Goal: Task Accomplishment & Management: Complete application form

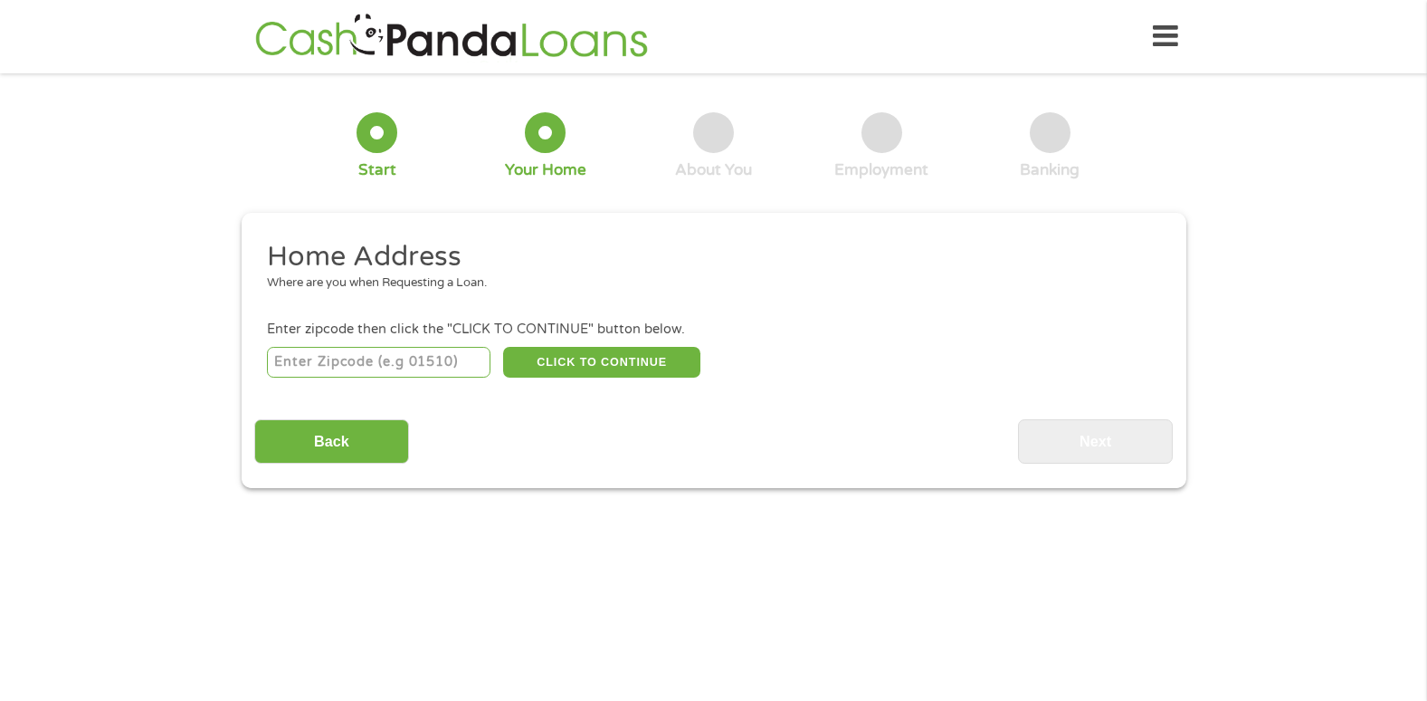
click at [374, 367] on input "number" at bounding box center [379, 362] width 224 height 31
type input "78240"
click at [652, 360] on button "CLICK TO CONTINUE" at bounding box center [601, 362] width 197 height 31
type input "78240"
type input "San Antonio"
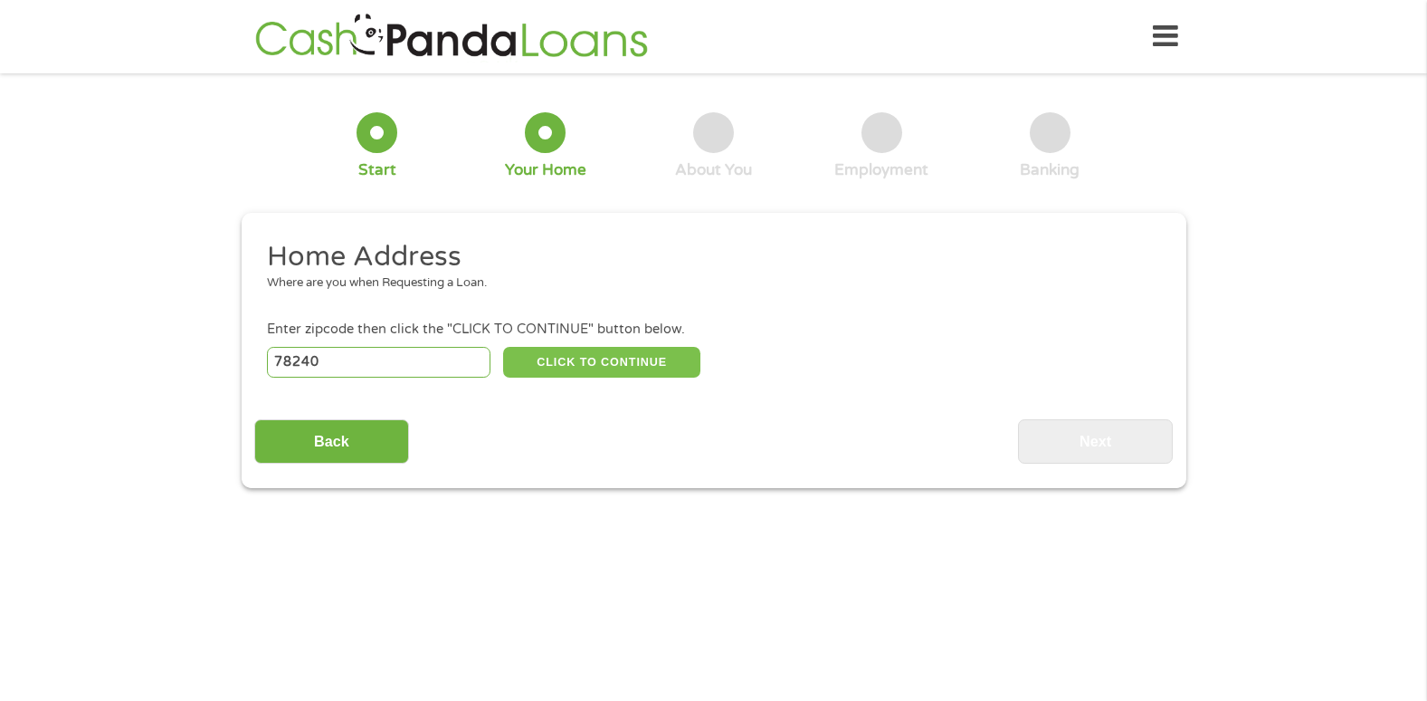
select select "[US_STATE]"
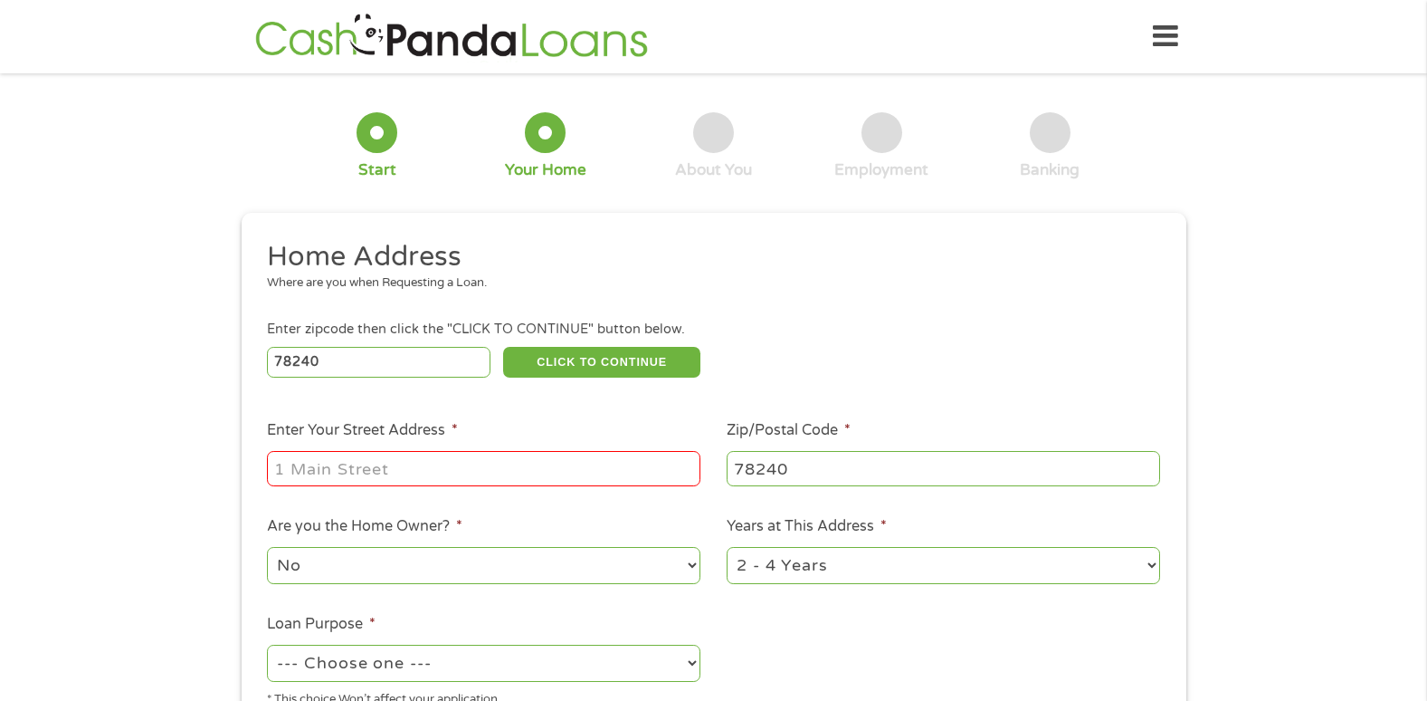
click at [329, 462] on input "Enter Your Street Address *" at bounding box center [484, 468] width 434 height 34
type input "7738 Nimrod"
click at [841, 568] on select "1 Year or less 1 - 2 Years 2 - 4 Years Over 4 Years" at bounding box center [944, 565] width 434 height 37
select select "60months"
click at [727, 547] on select "1 Year or less 1 - 2 Years 2 - 4 Years Over 4 Years" at bounding box center [944, 565] width 434 height 37
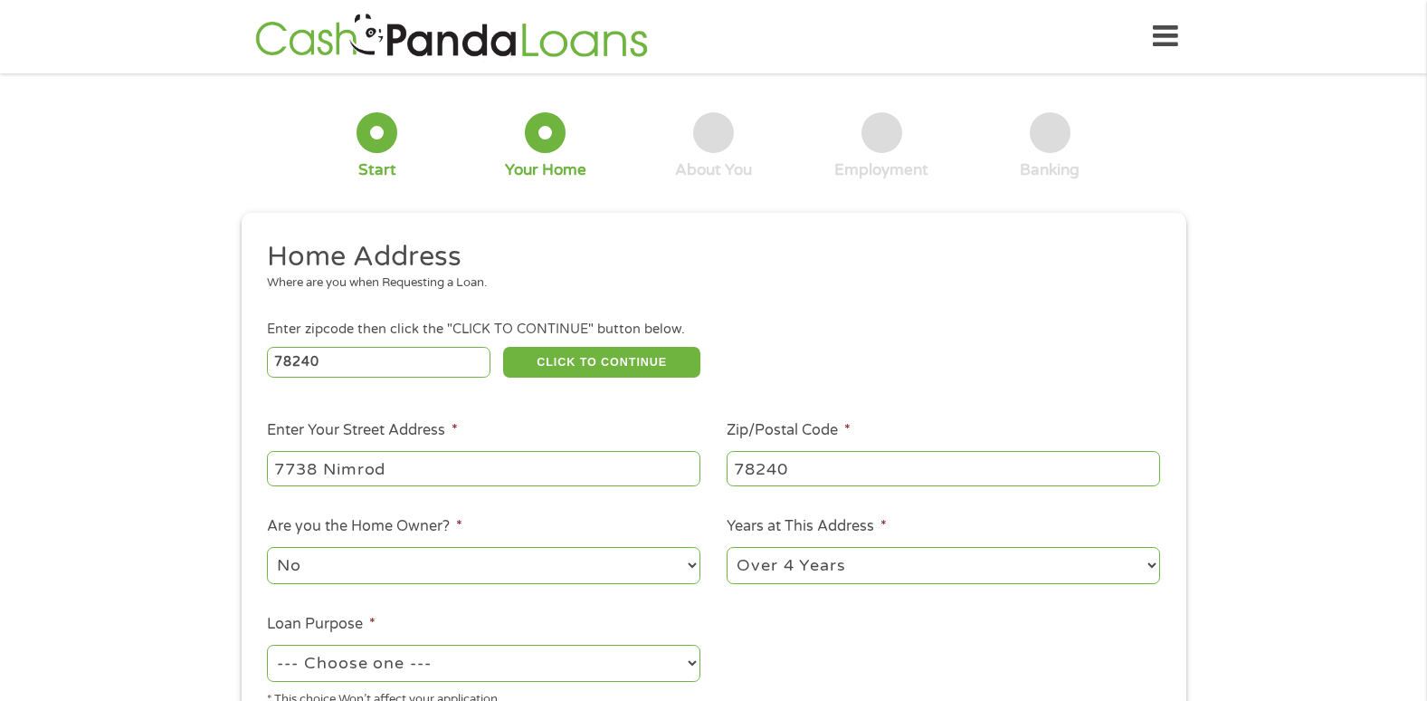
click at [868, 634] on ul "Home Address Where are you when Requesting a Loan. Enter zipcode then click the…" at bounding box center [713, 480] width 919 height 483
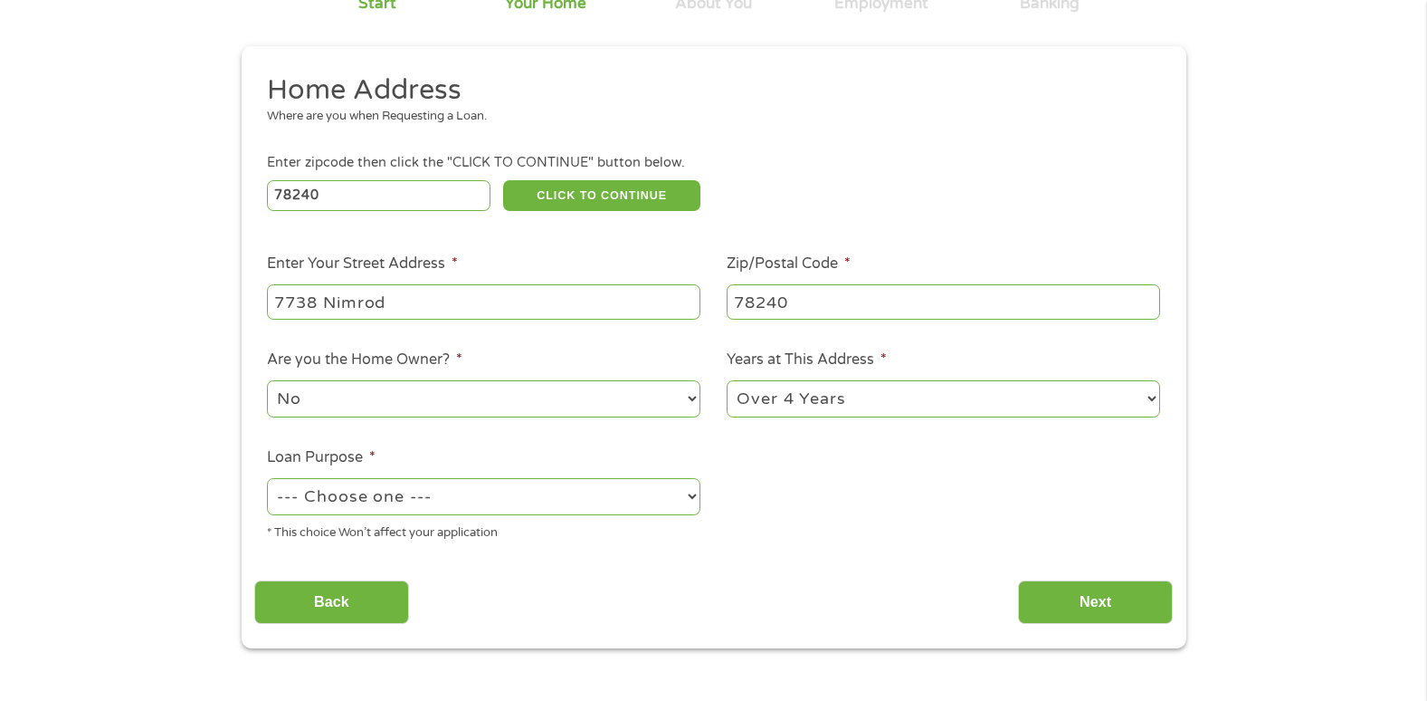
scroll to position [181, 0]
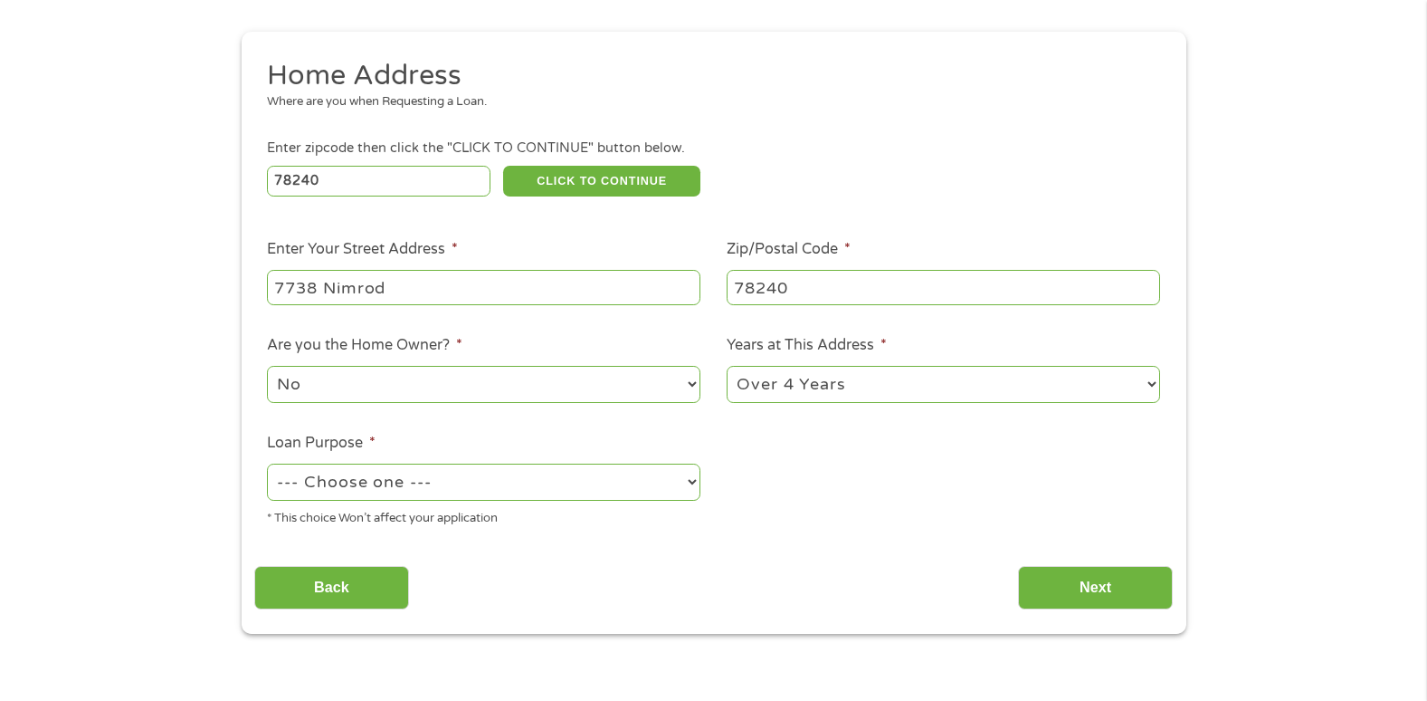
click at [424, 477] on select "--- Choose one --- Pay Bills Debt Consolidation Home Improvement Major Purchase…" at bounding box center [484, 481] width 434 height 37
select select "paybills"
click at [267, 463] on select "--- Choose one --- Pay Bills Debt Consolidation Home Improvement Major Purchase…" at bounding box center [484, 481] width 434 height 37
click at [1082, 595] on input "Next" at bounding box center [1095, 588] width 155 height 44
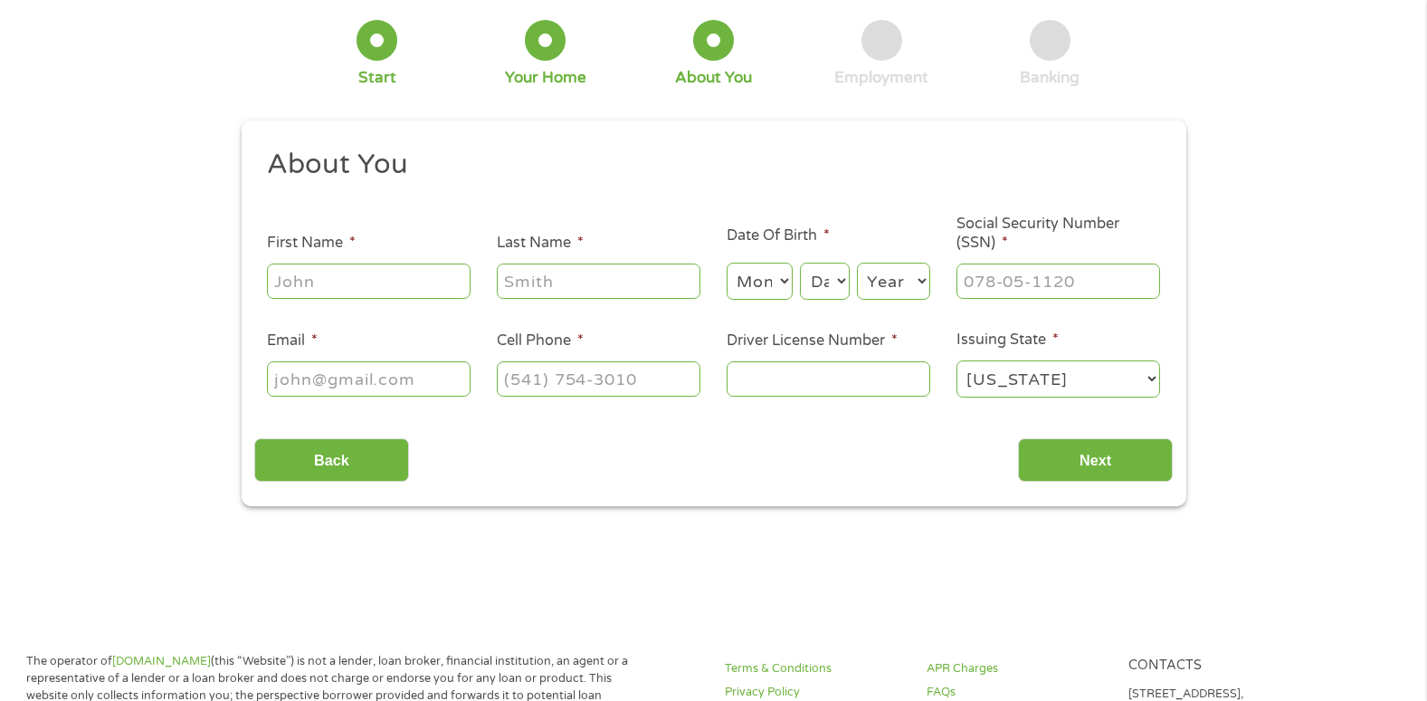
scroll to position [0, 0]
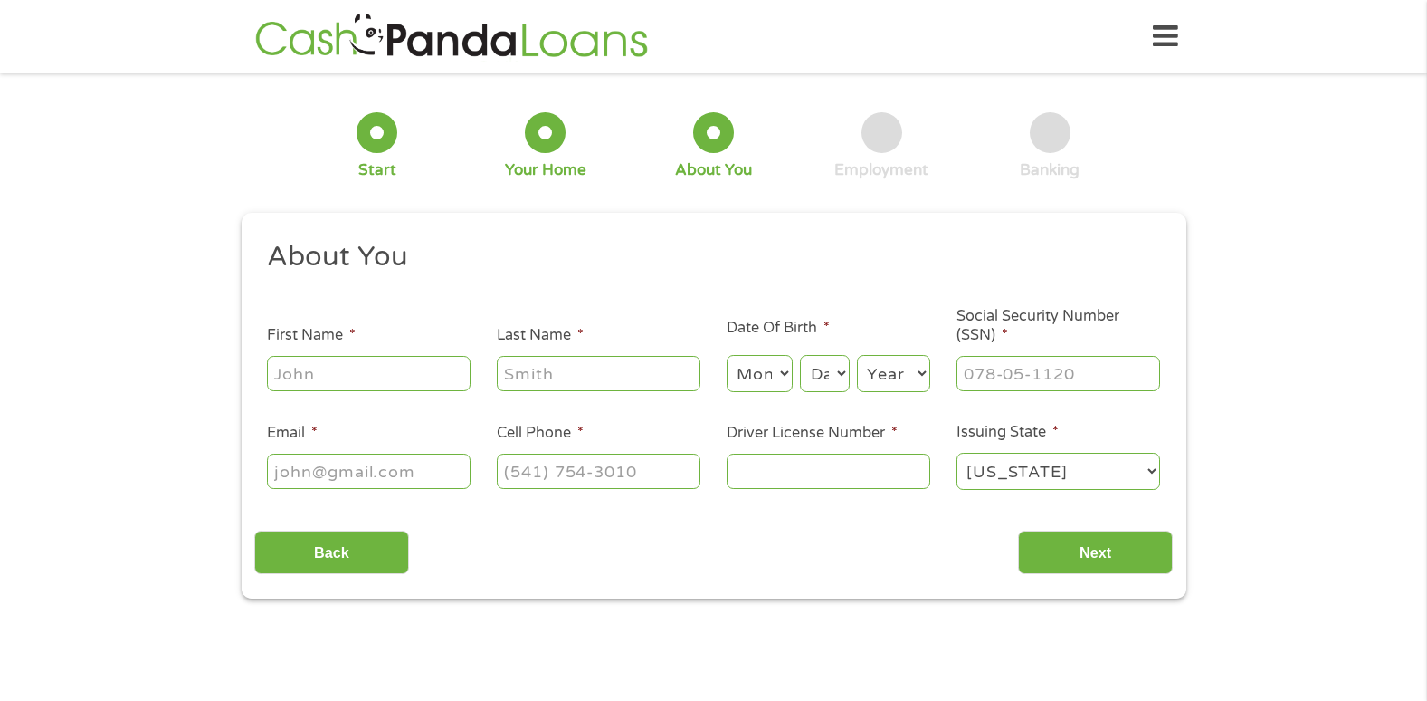
click at [312, 379] on input "First Name *" at bounding box center [369, 373] width 204 height 34
type input "[PERSON_NAME]"
select select "2"
select select "26"
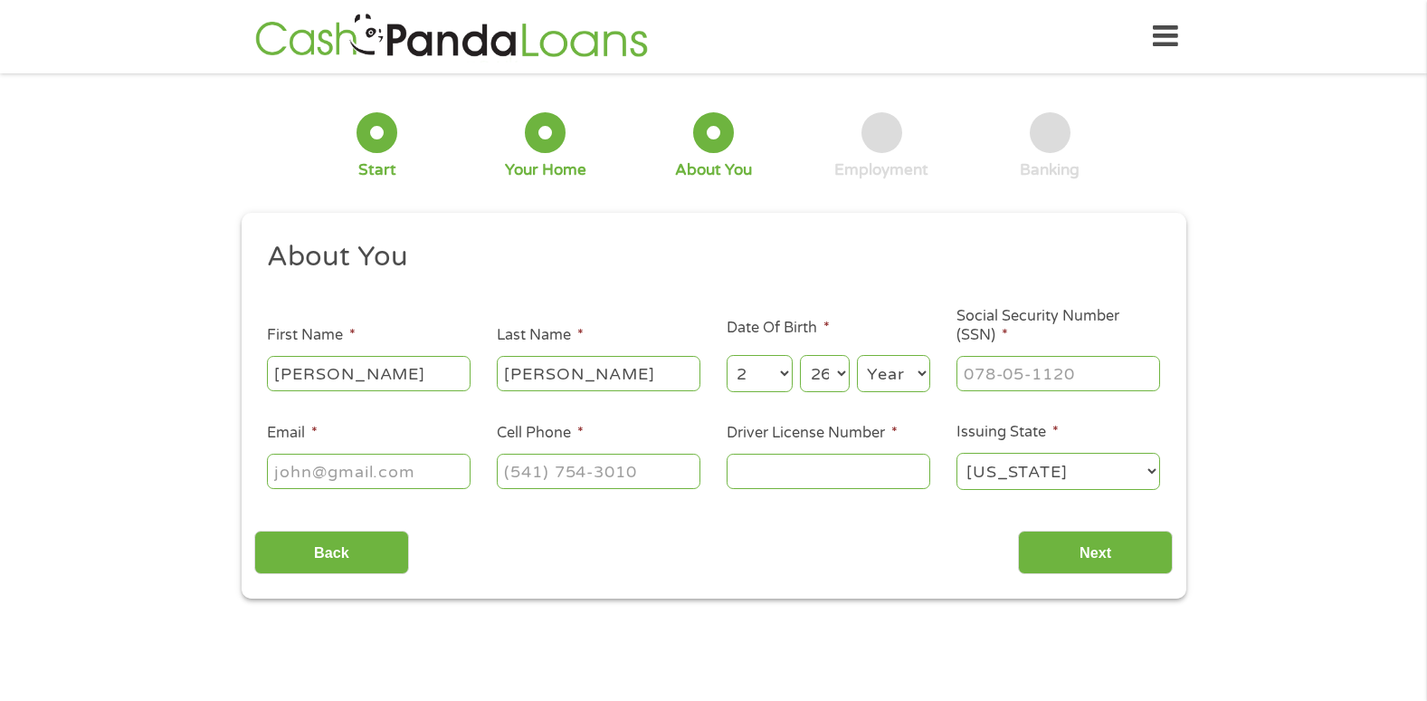
select select "1977"
type input "[EMAIL_ADDRESS][DOMAIN_NAME]"
type input "[PHONE_NUMBER]"
click at [794, 471] on input "Driver License Number *" at bounding box center [829, 470] width 204 height 34
type input "12429561"
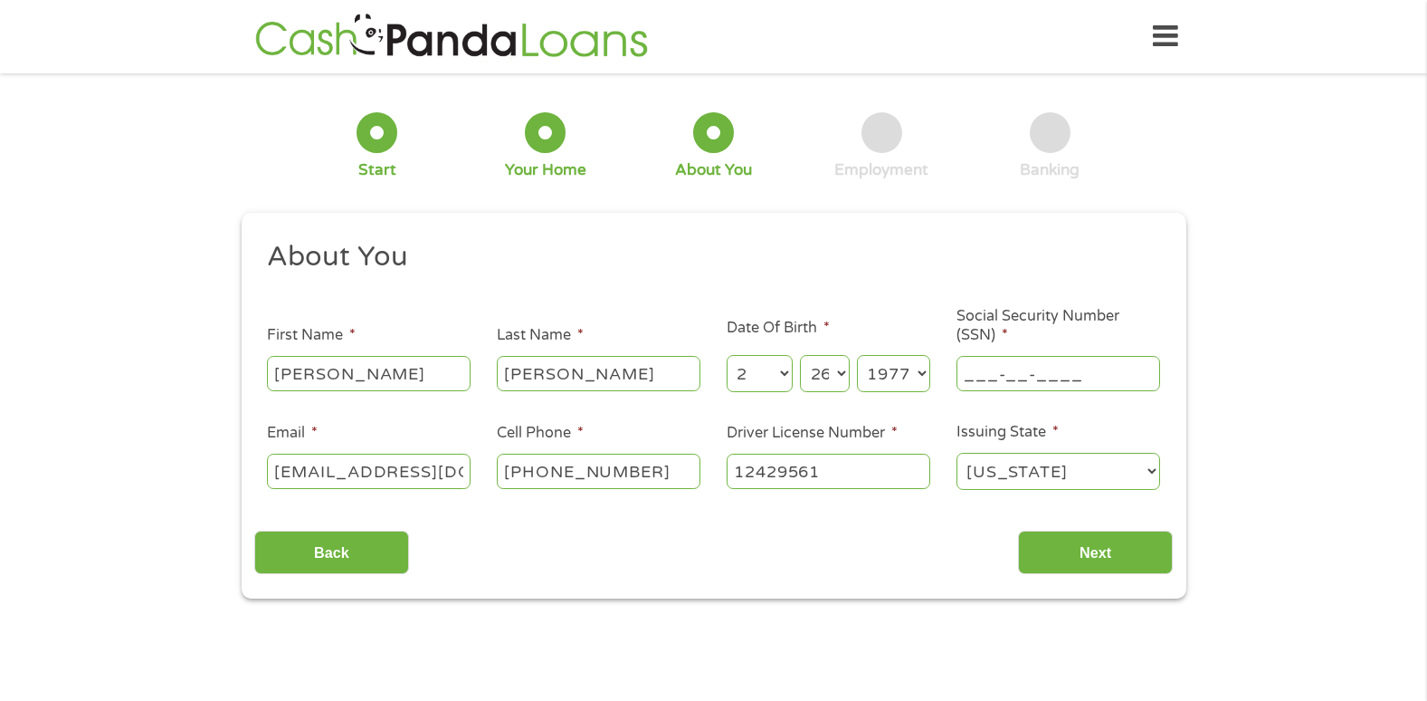
click at [992, 371] on input "___-__-____" at bounding box center [1059, 373] width 204 height 34
type input "452-51-8989"
click at [1103, 557] on input "Next" at bounding box center [1095, 552] width 155 height 44
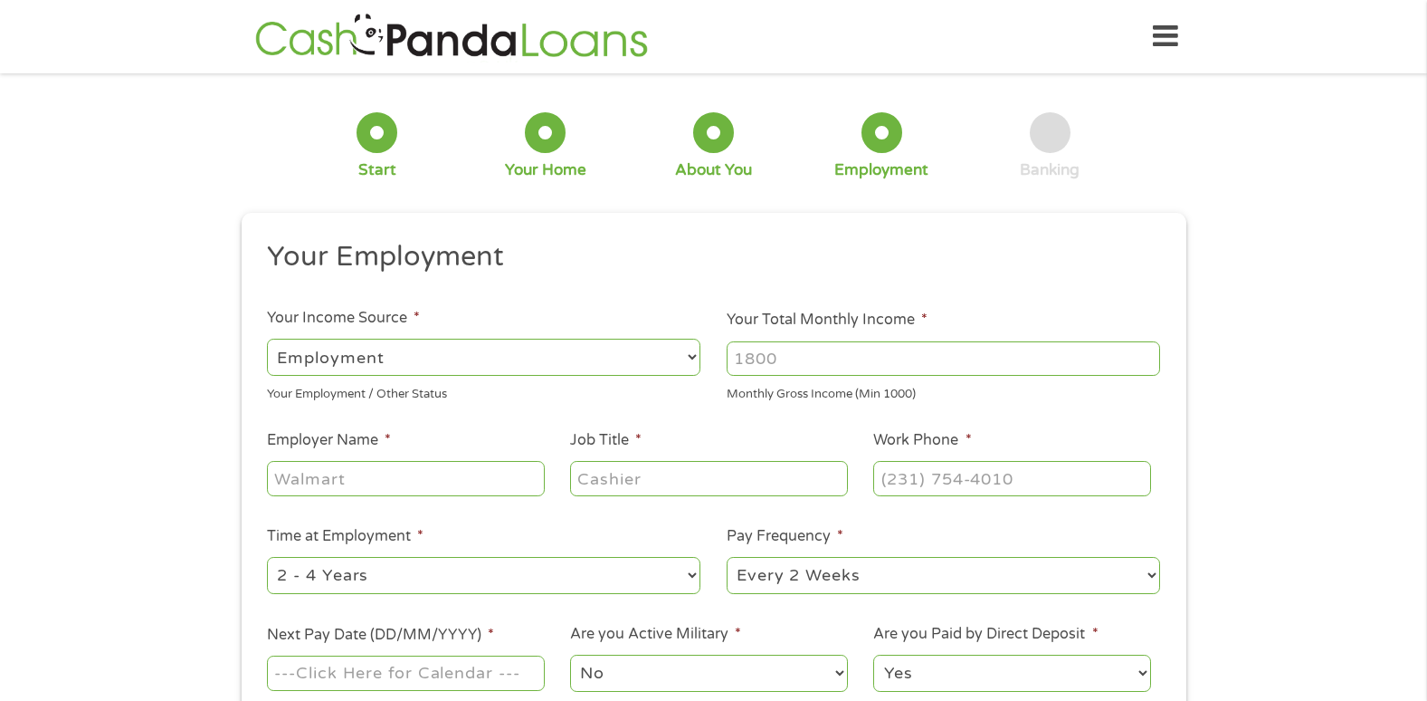
click at [375, 341] on select "--- Choose one --- Employment [DEMOGRAPHIC_DATA] Benefits" at bounding box center [484, 356] width 434 height 37
click at [820, 353] on input "Your Total Monthly Income *" at bounding box center [944, 358] width 434 height 34
type input "5"
type input "11000"
click at [314, 474] on input "Employer Name *" at bounding box center [405, 478] width 277 height 34
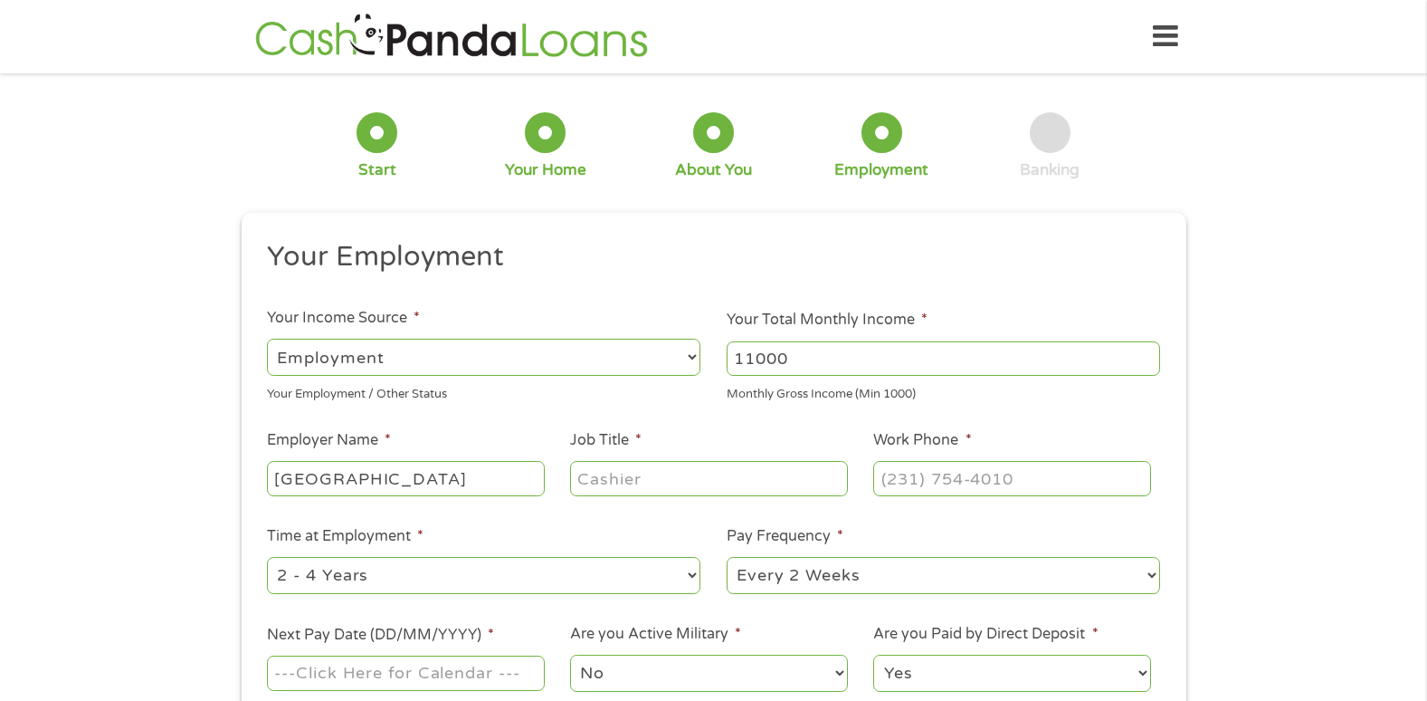
type input "T"
type input "TXCARDREF"
click at [616, 480] on input "Job Title *" at bounding box center [708, 478] width 277 height 34
type input "ACCOUNTS PAYABLE"
type input "(___) ___-____"
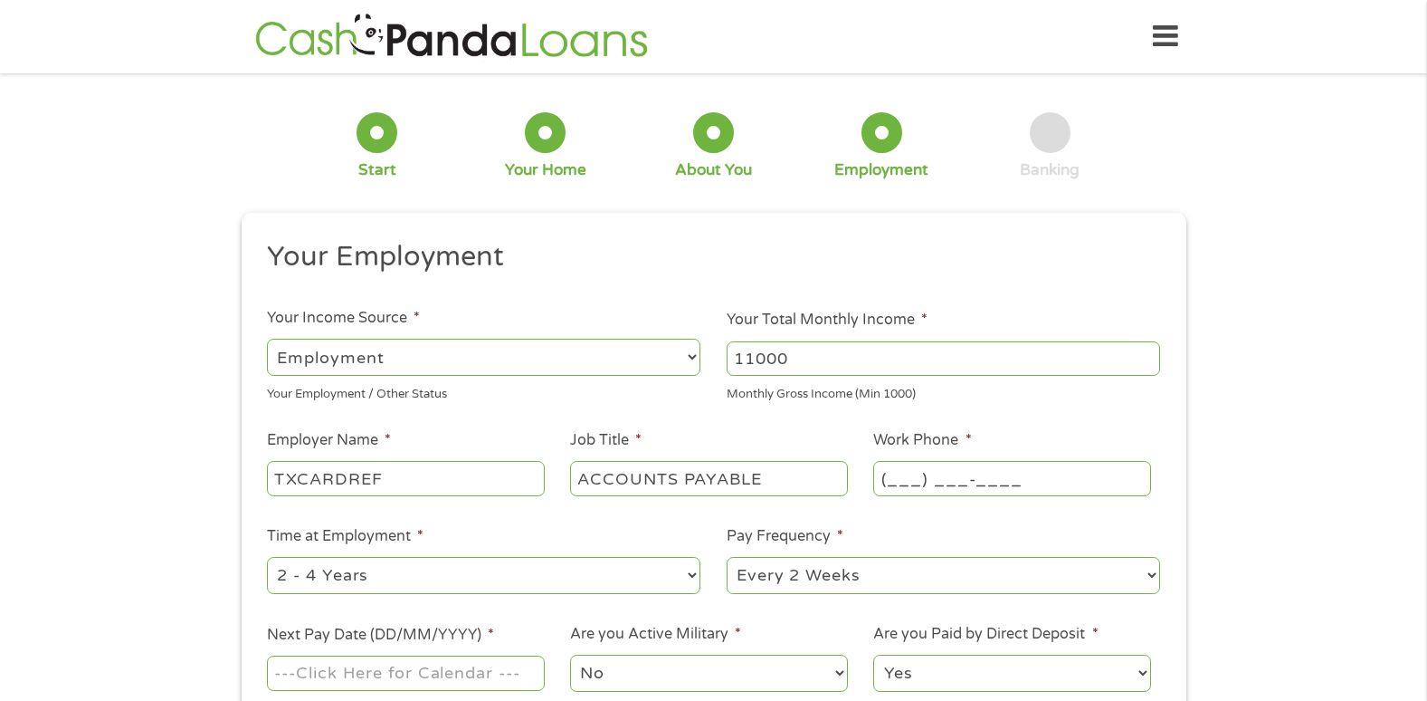
click at [941, 478] on input "(___) ___-____" at bounding box center [1011, 478] width 277 height 34
drag, startPoint x: 650, startPoint y: 477, endPoint x: 432, endPoint y: 481, distance: 218.2
click at [432, 481] on ul "Your Employment Your Income Source * --- Choose one --- Employment [DEMOGRAPHIC…" at bounding box center [713, 473] width 919 height 469
type input "RN"
click at [883, 476] on input "(___) ___-____" at bounding box center [1011, 478] width 277 height 34
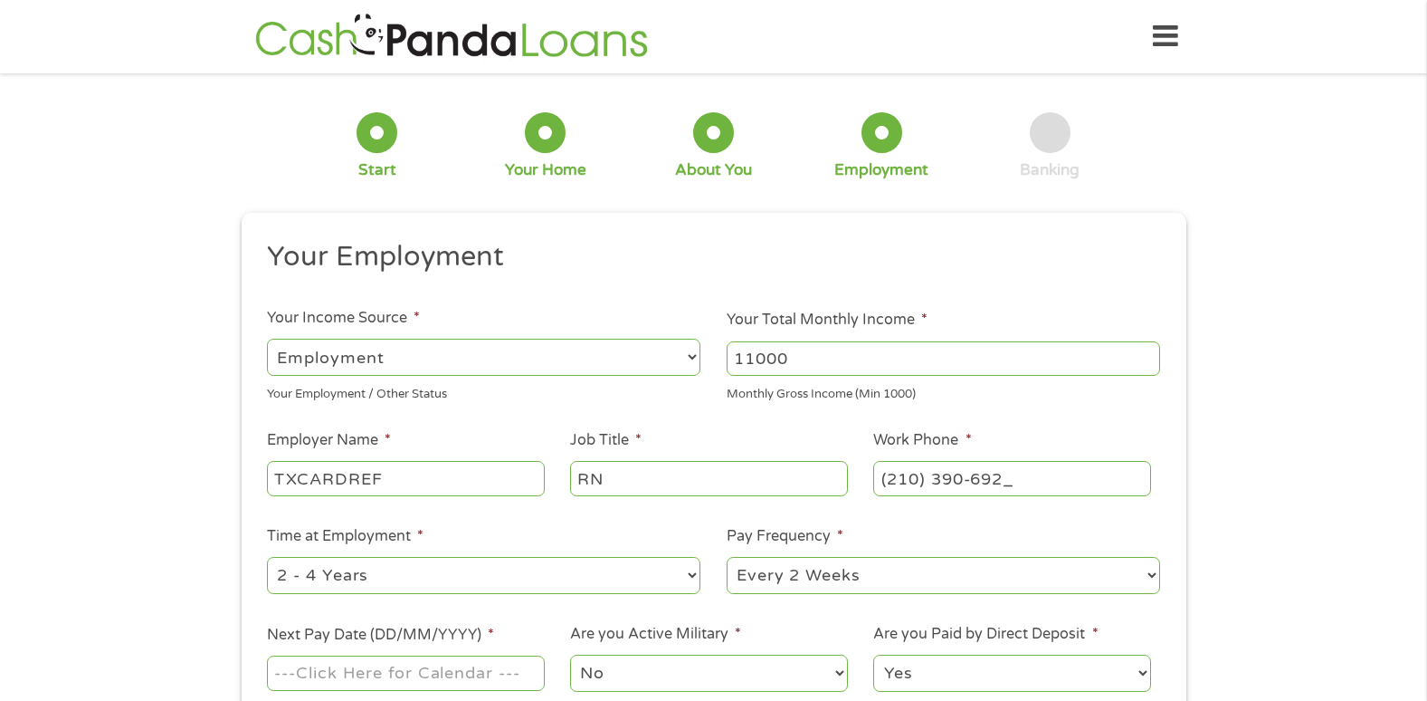
type input "[PHONE_NUMBER]"
click at [460, 563] on select "--- Choose one --- 1 Year or less 1 - 2 Years 2 - 4 Years Over 4 Years" at bounding box center [484, 575] width 434 height 37
select select "60months"
click at [267, 557] on select "--- Choose one --- 1 Year or less 1 - 2 Years 2 - 4 Years Over 4 Years" at bounding box center [484, 575] width 434 height 37
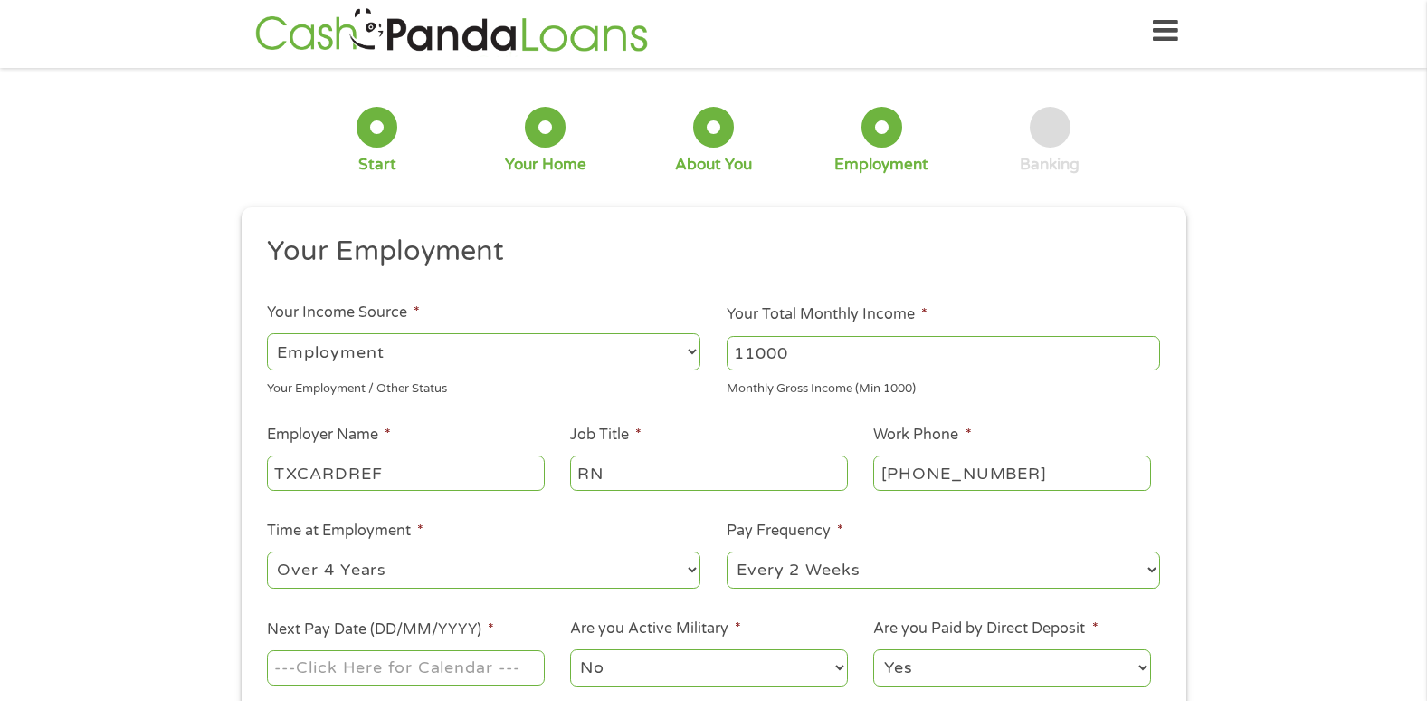
scroll to position [91, 0]
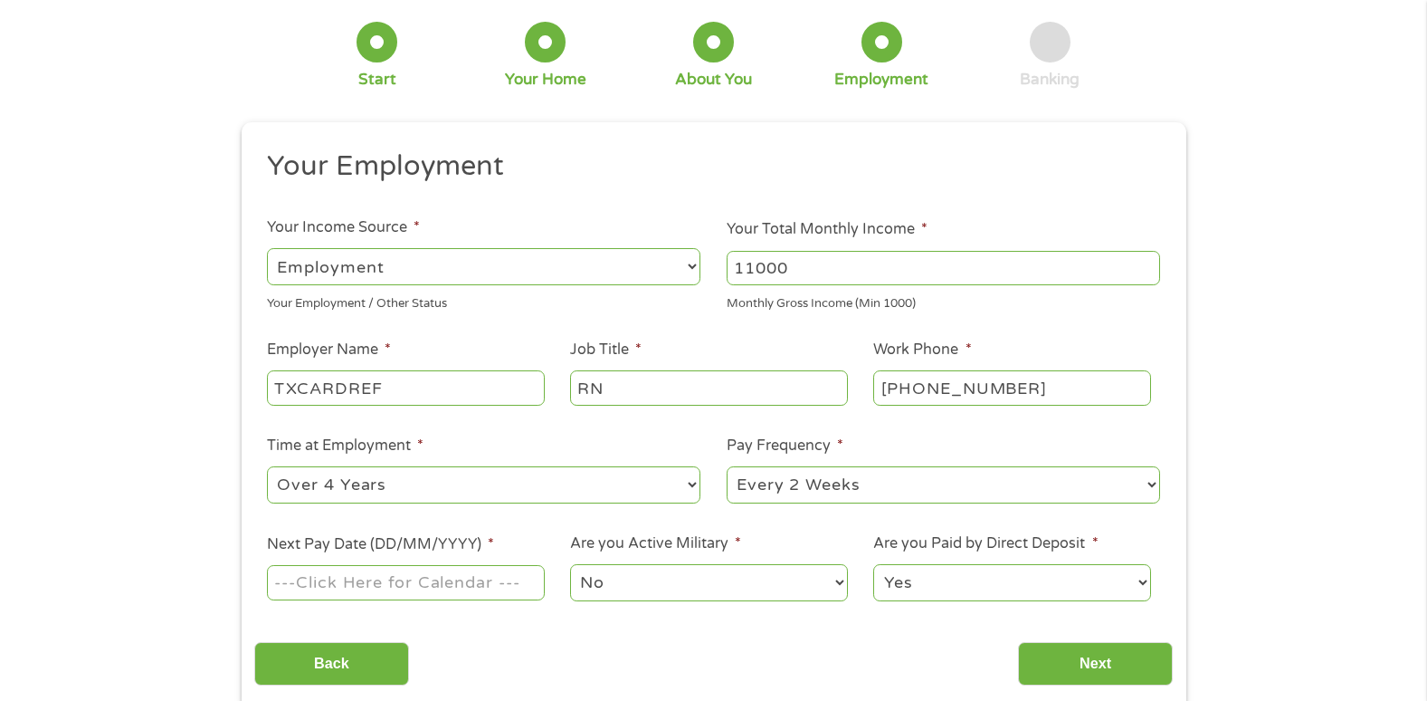
click at [421, 577] on input "Next Pay Date (DD/MM/YYYY) *" at bounding box center [405, 582] width 277 height 34
click at [494, 586] on input "Next Pay Date (DD/MM/YYYY) *" at bounding box center [405, 582] width 277 height 34
type input "0"
type input "[DATE]"
click at [699, 583] on select "No Yes" at bounding box center [708, 582] width 277 height 37
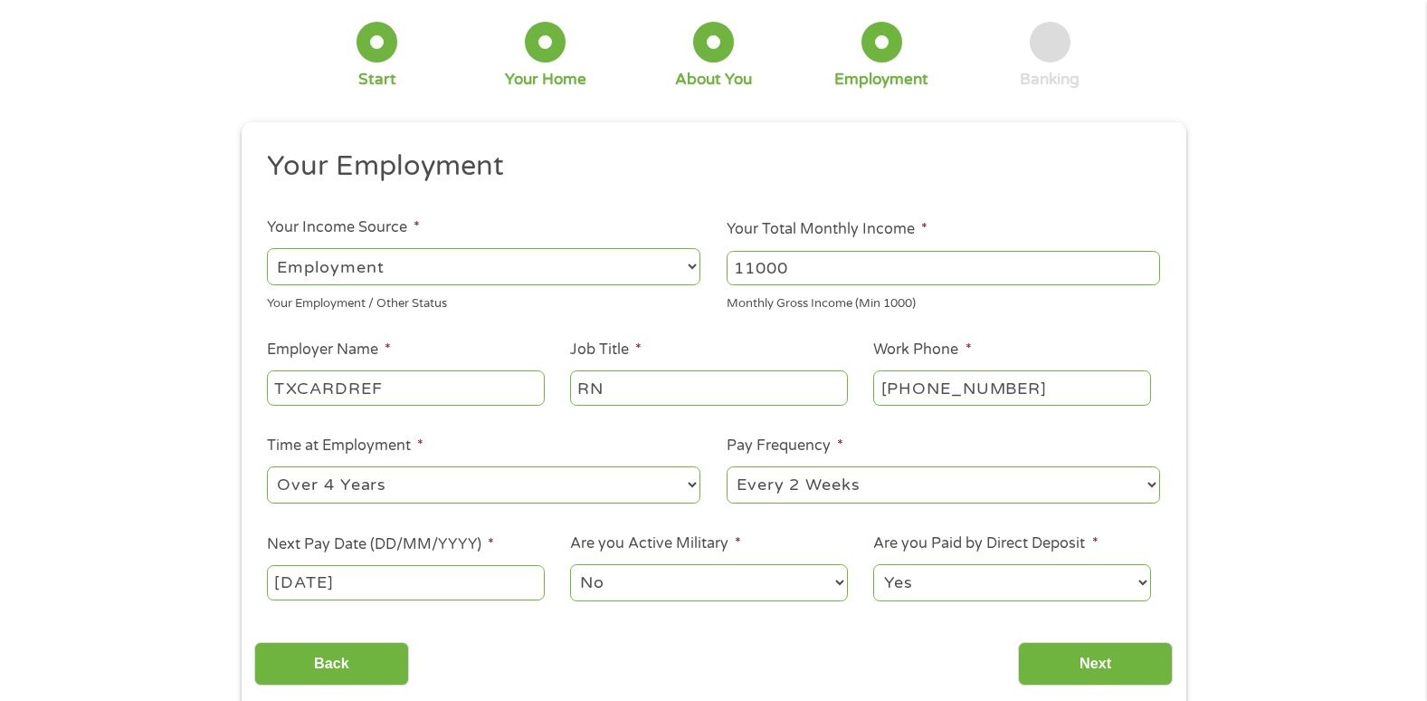
click at [570, 564] on select "No Yes" at bounding box center [708, 582] width 277 height 37
click at [1101, 651] on input "Next" at bounding box center [1095, 664] width 155 height 44
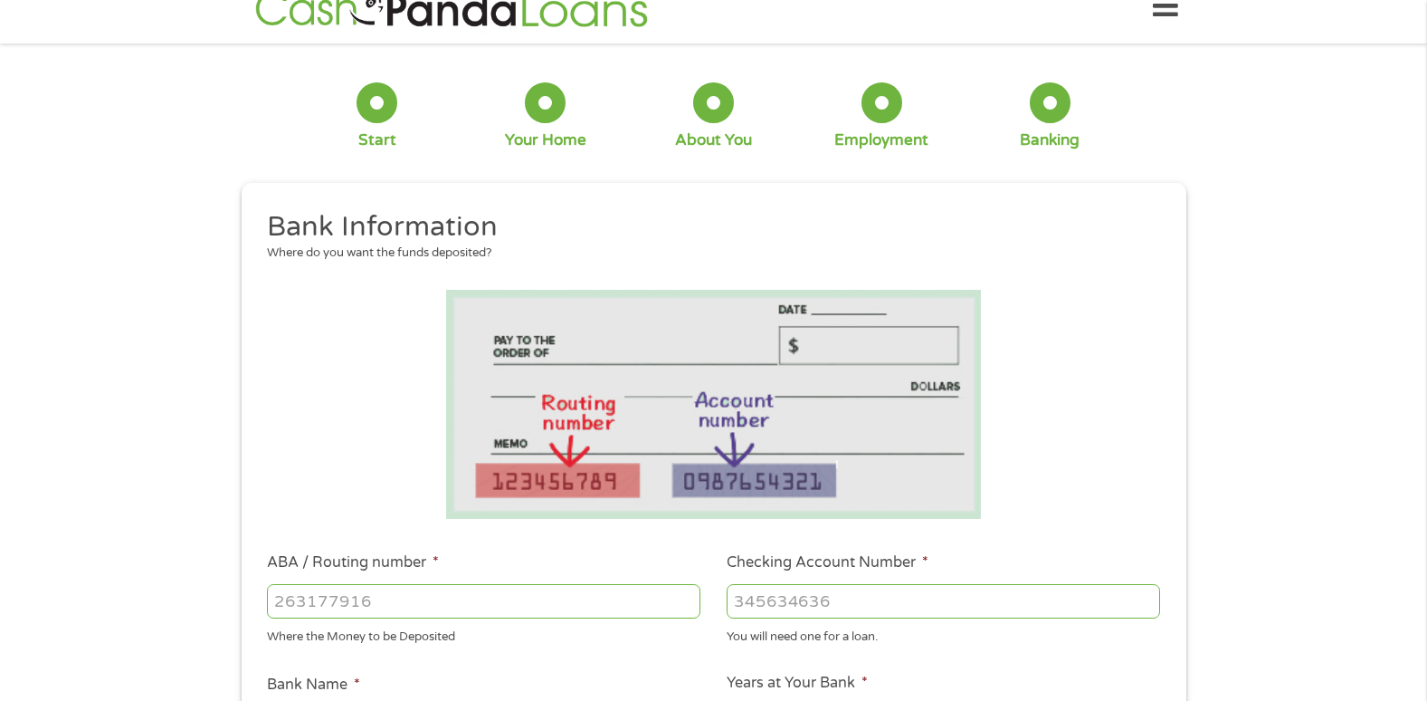
scroll to position [0, 0]
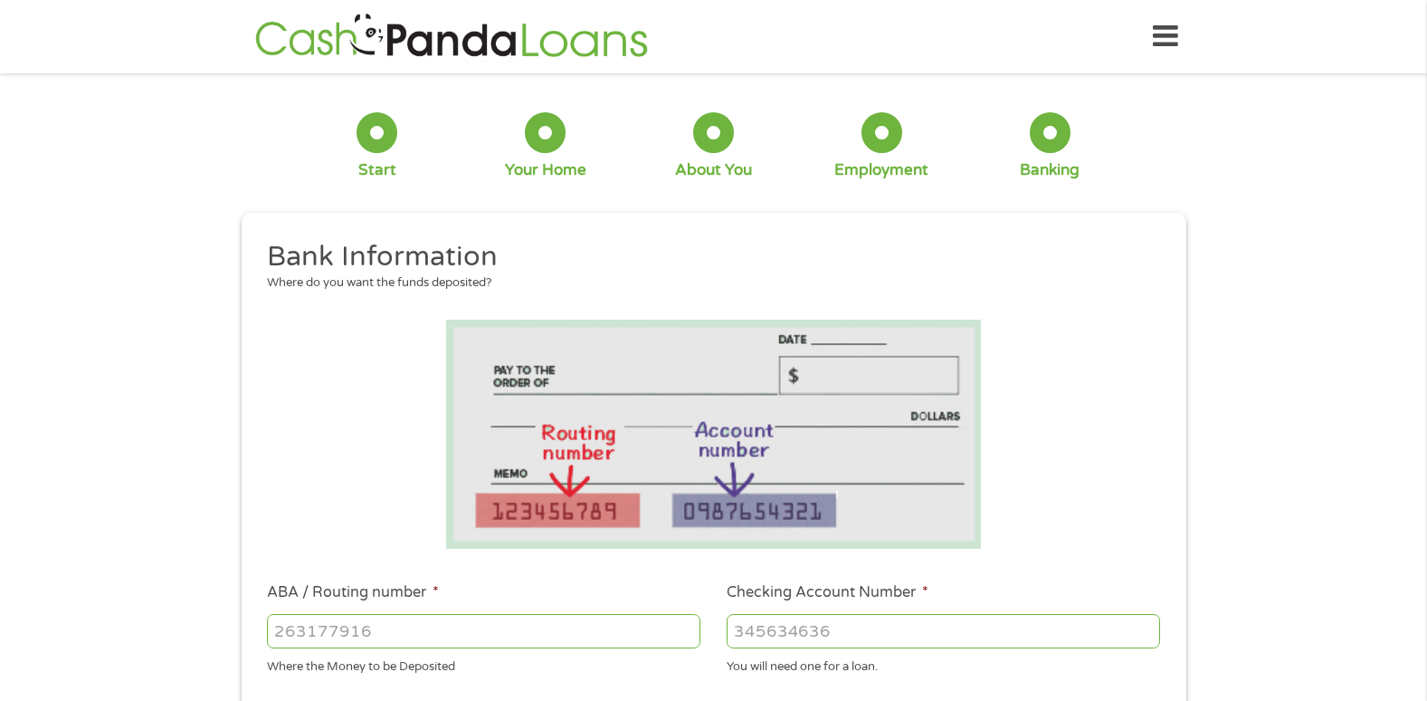
click at [320, 624] on input "ABA / Routing number *" at bounding box center [484, 631] width 434 height 34
type input "111000614"
type input "JPMORGAN CHASE BANK NA"
type input "111000614"
click at [789, 628] on input "Checking Account Number *" at bounding box center [944, 631] width 434 height 34
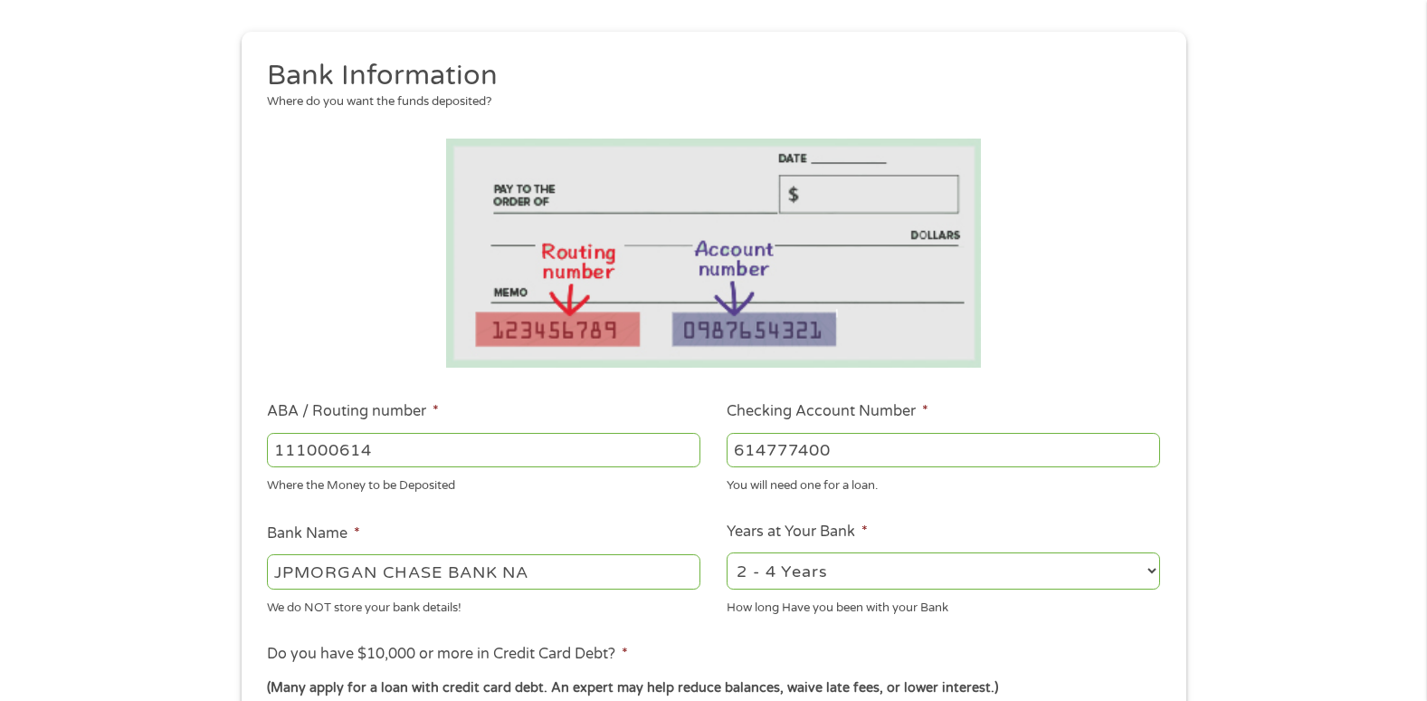
scroll to position [634, 0]
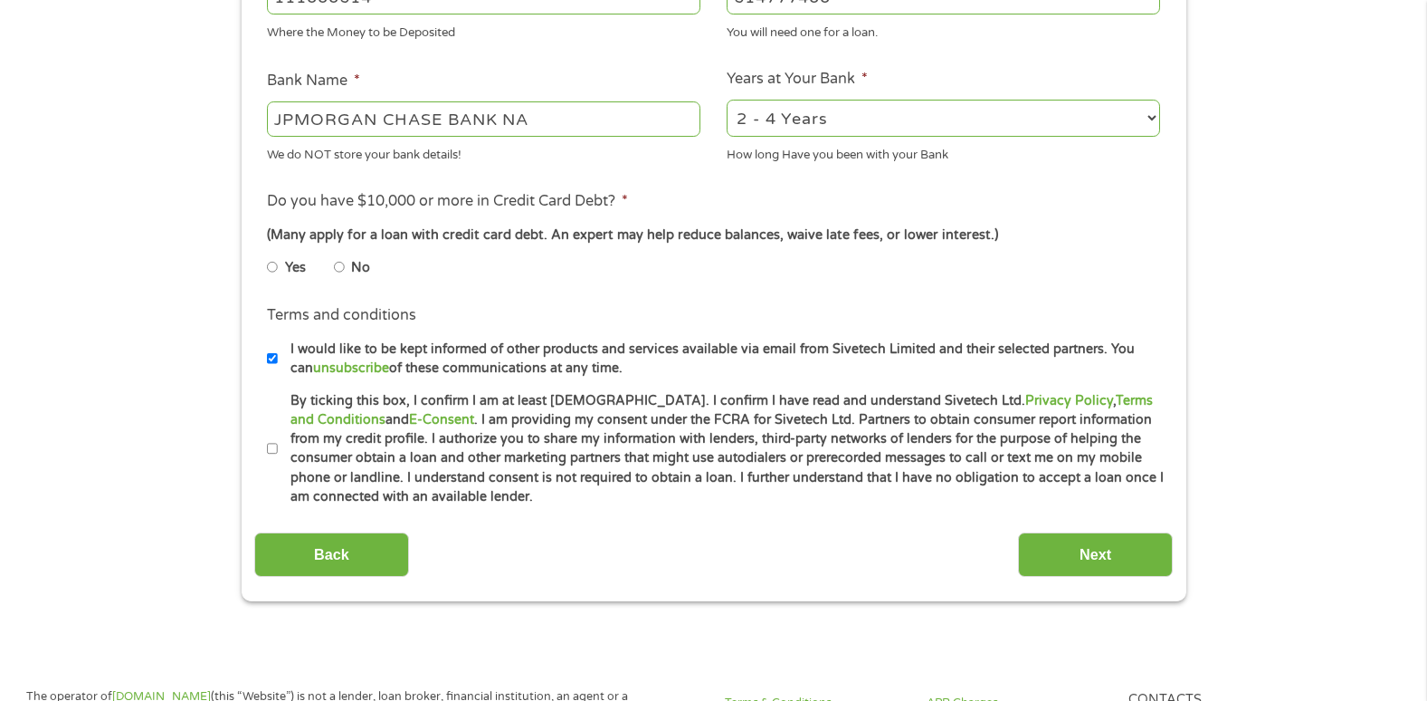
type input "614777400"
click at [842, 130] on select "2 - 4 Years 6 - 12 Months 1 - 2 Years Over 4 Years" at bounding box center [944, 118] width 434 height 37
select select "60months"
click at [727, 100] on select "2 - 4 Years 6 - 12 Months 1 - 2 Years Over 4 Years" at bounding box center [944, 118] width 434 height 37
drag, startPoint x: 342, startPoint y: 264, endPoint x: 331, endPoint y: 292, distance: 30.1
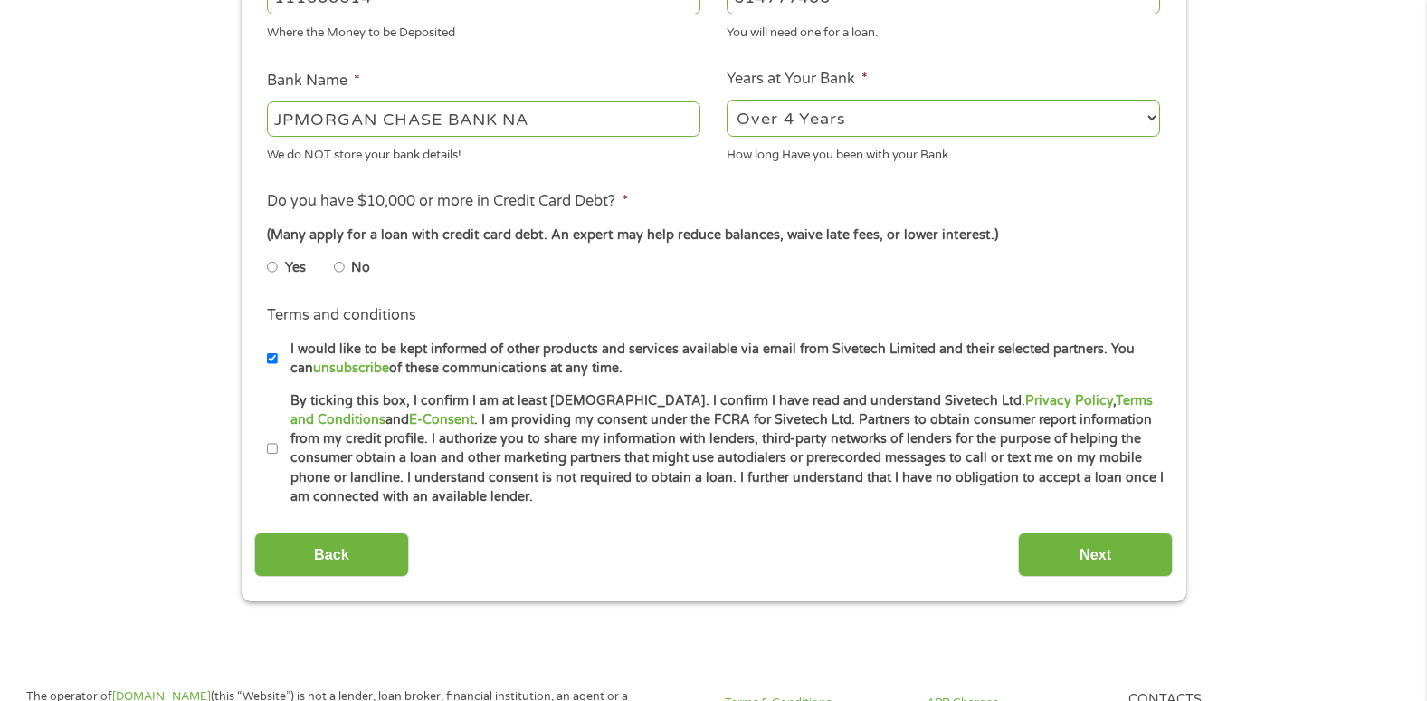
click at [343, 264] on input "No" at bounding box center [339, 267] width 11 height 29
radio input "true"
click at [271, 449] on input "By ticking this box, I confirm I am at least [DEMOGRAPHIC_DATA]. I confirm I ha…" at bounding box center [272, 448] width 11 height 29
checkbox input "true"
click at [1092, 560] on input "Next" at bounding box center [1095, 554] width 155 height 44
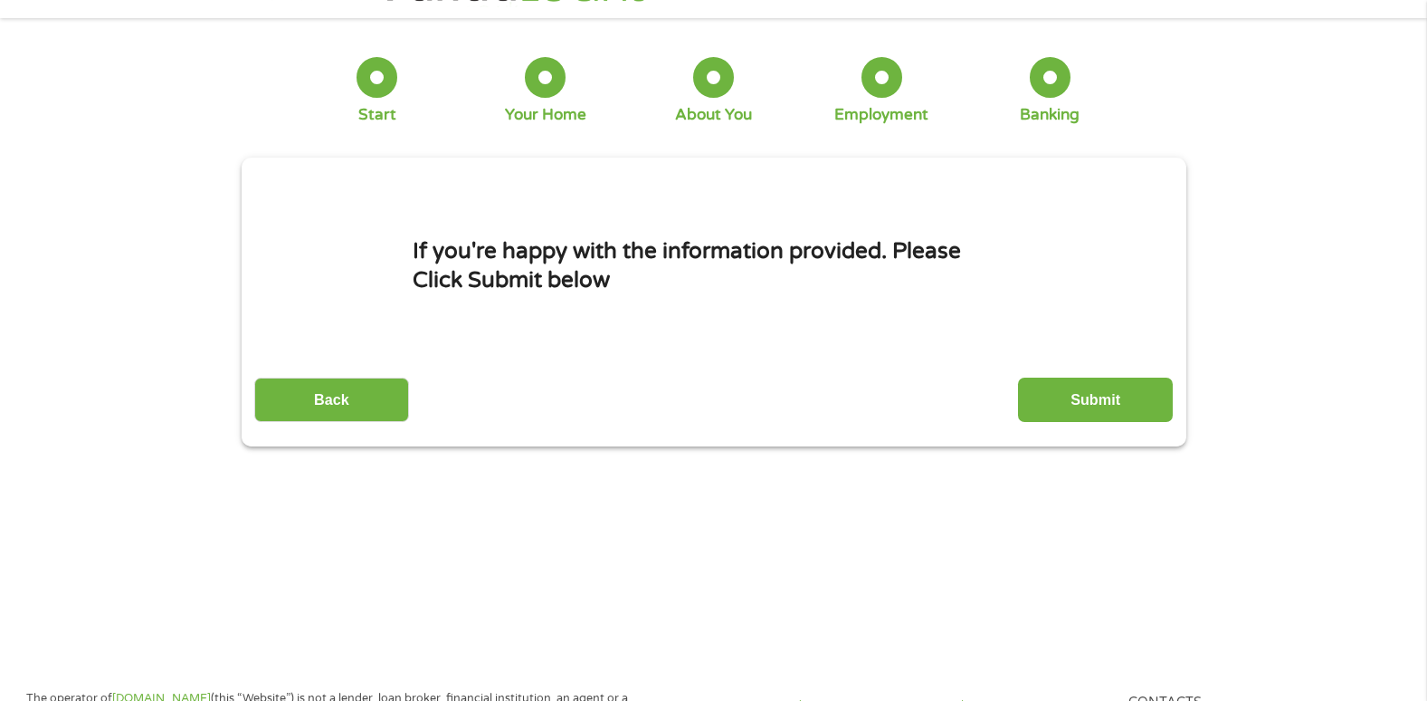
scroll to position [0, 0]
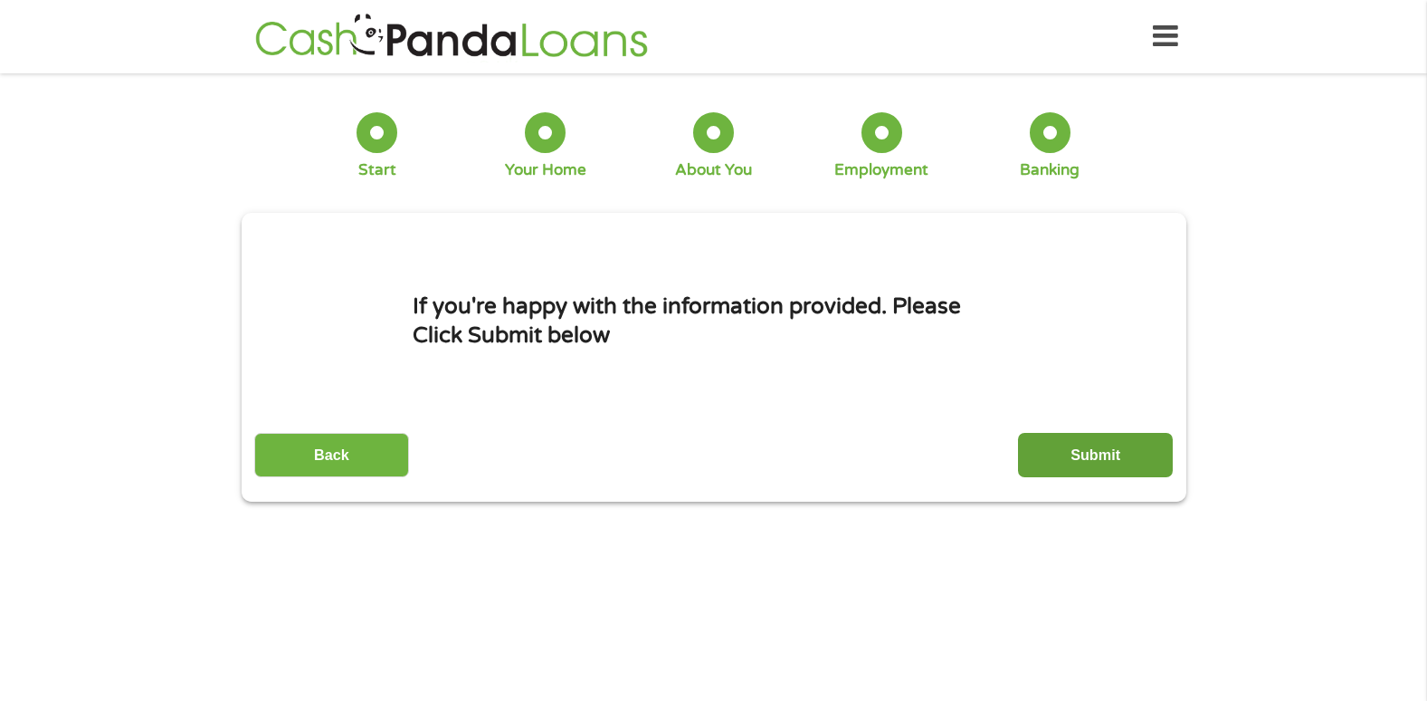
click at [1085, 451] on input "Submit" at bounding box center [1095, 455] width 155 height 44
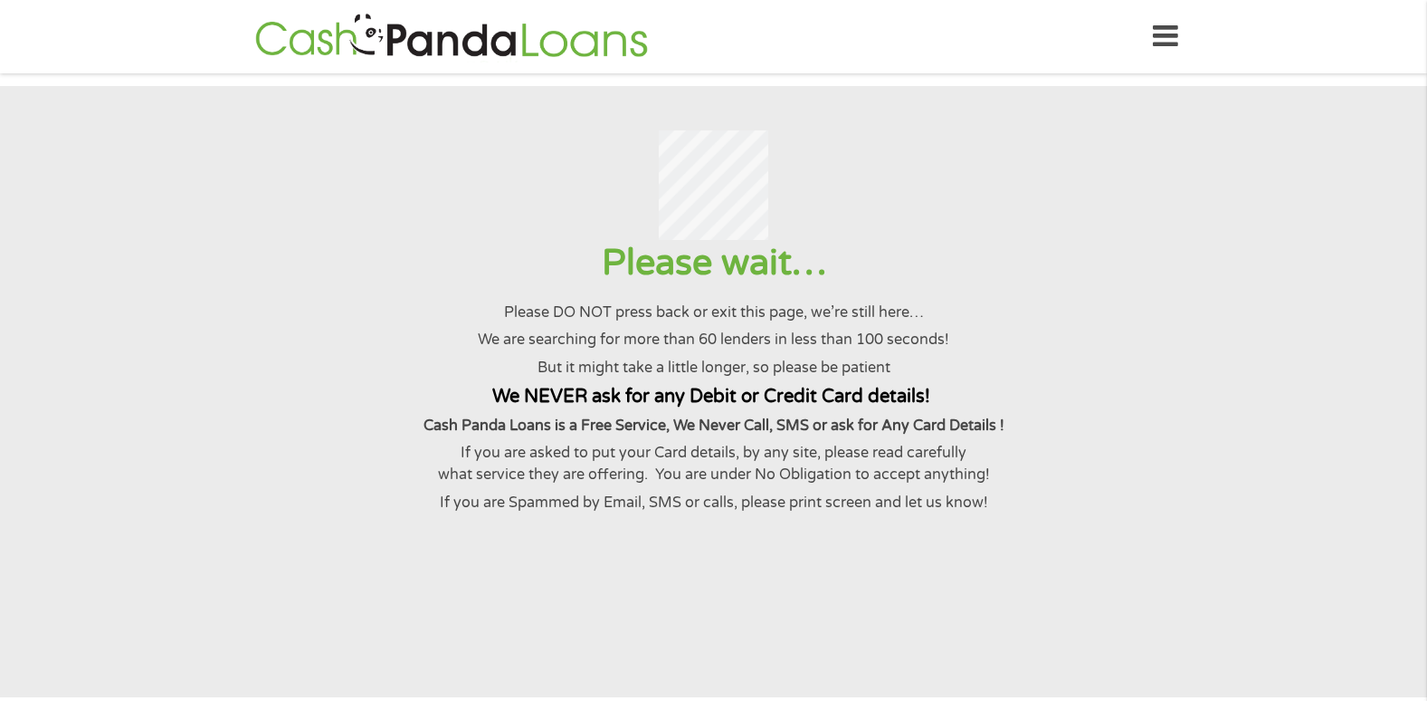
scroll to position [91, 0]
